Goal: Navigation & Orientation: Find specific page/section

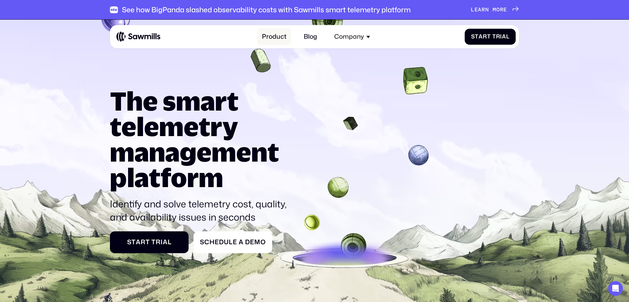
click at [271, 38] on link "Product" at bounding box center [274, 36] width 34 height 17
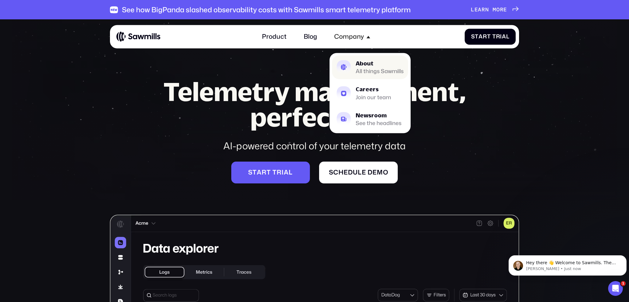
click at [368, 64] on div "About" at bounding box center [380, 63] width 48 height 6
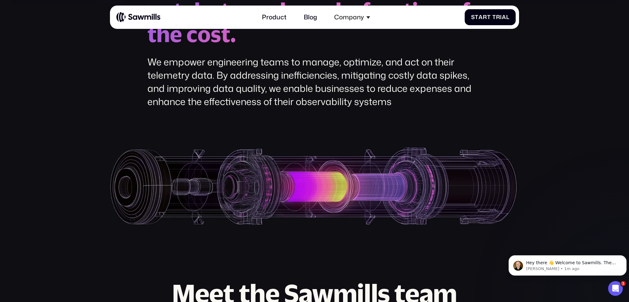
scroll to position [217, 0]
